Goal: Task Accomplishment & Management: Complete application form

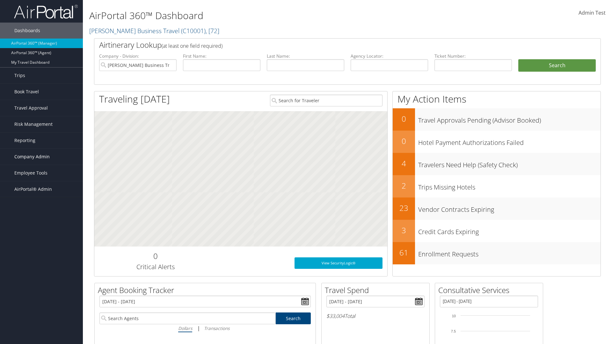
click at [41, 157] on span "Company Admin" at bounding box center [31, 157] width 35 height 16
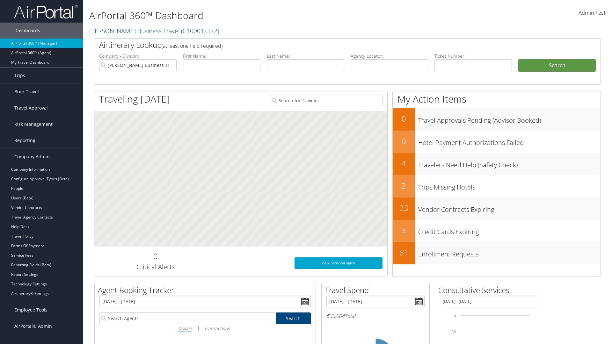
click at [41, 313] on link "Consultative Services" at bounding box center [41, 313] width 83 height 10
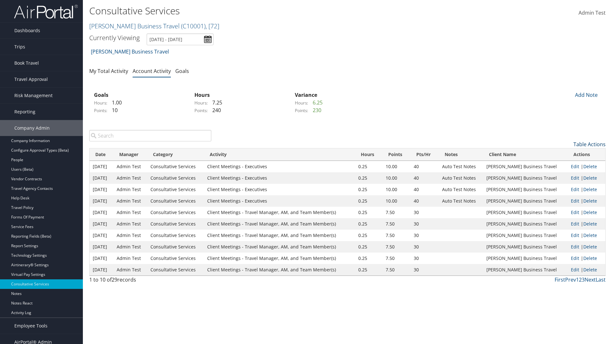
click at [590, 144] on link "Table Actions" at bounding box center [590, 144] width 32 height 7
click at [564, 154] on link "New Record" at bounding box center [564, 154] width 84 height 11
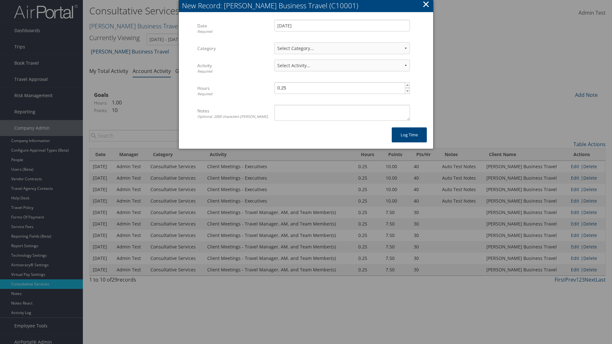
select select "2"
click at [342, 113] on textarea "Notes Optional. 2000 characters [PERSON_NAME]." at bounding box center [343, 113] width 136 height 16
select select "239-1"
type textarea "Auto Test Notes"
click at [410, 135] on button "Log time" at bounding box center [409, 135] width 35 height 15
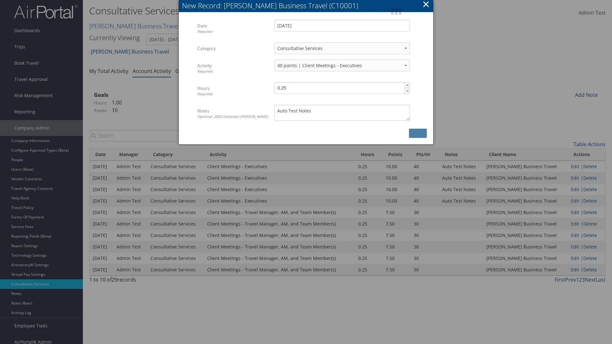
scroll to position [6, 0]
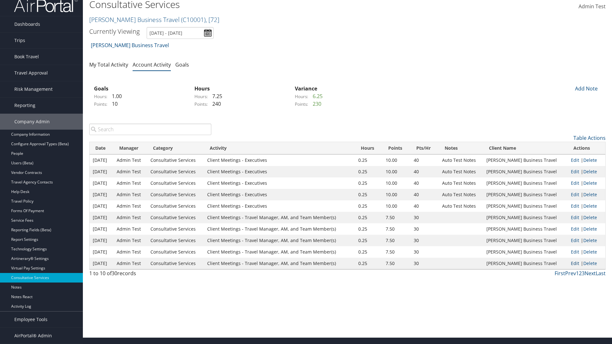
click at [574, 263] on link "Edit" at bounding box center [575, 264] width 8 height 6
select select "2"
select select "240-1"
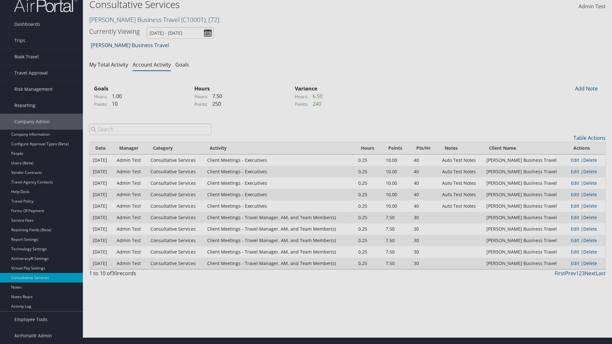
click at [0, 0] on textarea "Notes Optional. 2000 characters [PERSON_NAME]." at bounding box center [0, 0] width 0 height 0
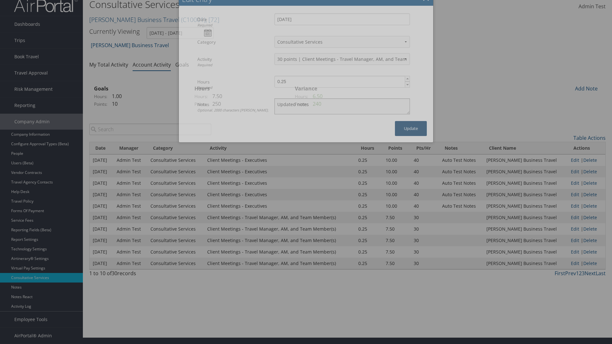
type textarea "Updated notes"
click at [411, 129] on button "Update" at bounding box center [411, 128] width 32 height 15
